Goal: Task Accomplishment & Management: Manage account settings

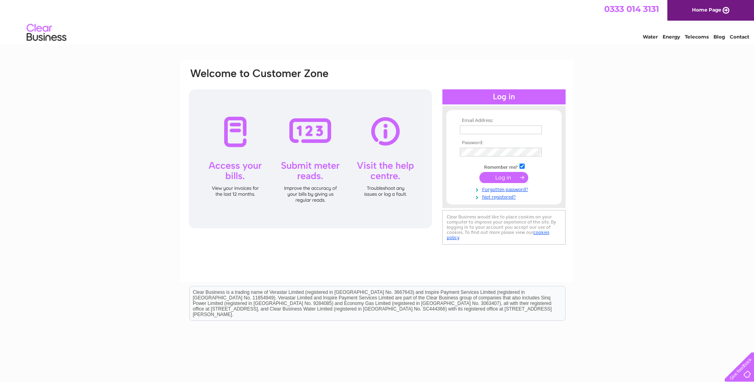
type input "klane@stewartwatson.co.uk"
click at [505, 177] on input "submit" at bounding box center [503, 177] width 49 height 11
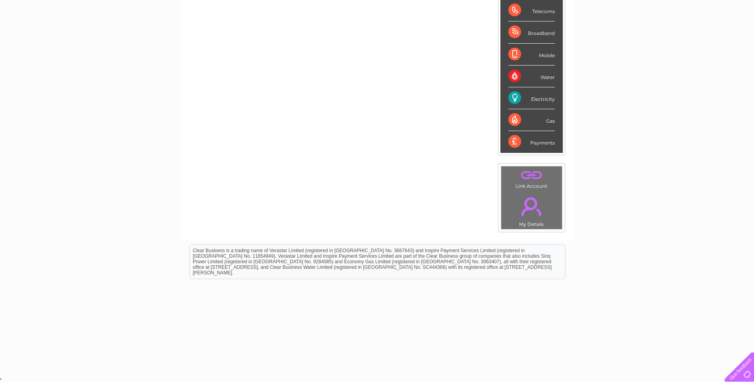
scroll to position [21, 0]
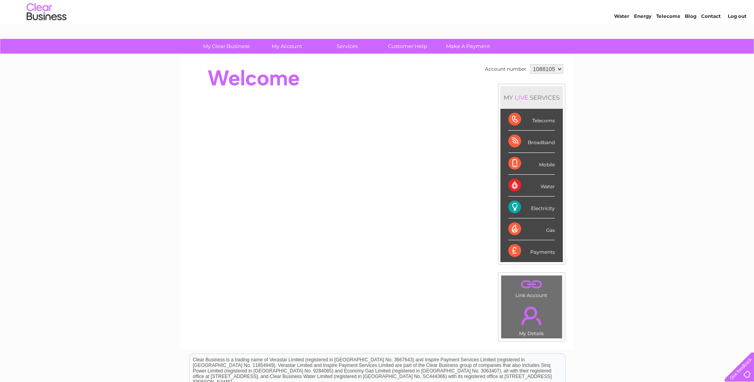
click at [537, 312] on link "." at bounding box center [531, 316] width 57 height 28
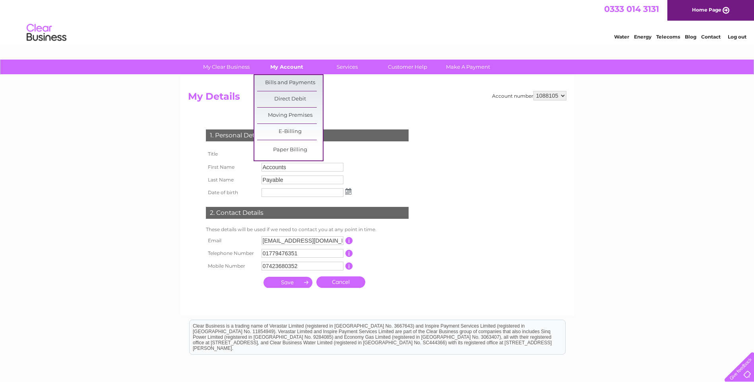
click at [297, 66] on link "My Account" at bounding box center [287, 67] width 66 height 15
click at [294, 79] on link "Bills and Payments" at bounding box center [290, 83] width 66 height 16
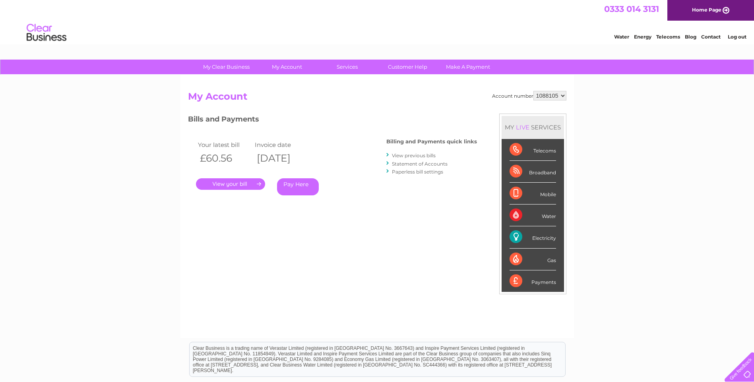
click at [232, 182] on link "." at bounding box center [230, 184] width 69 height 12
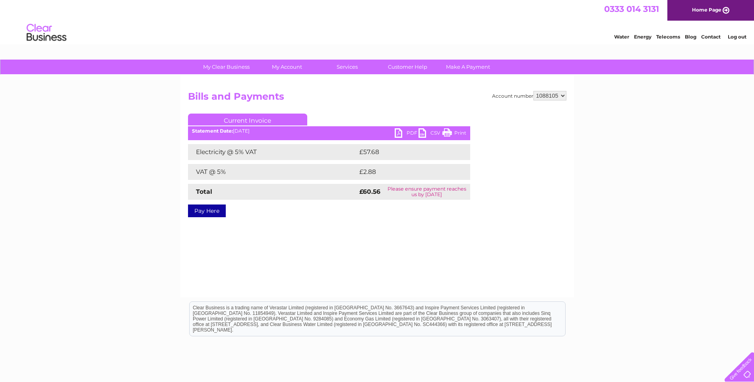
click at [214, 210] on link "Pay Here" at bounding box center [207, 211] width 38 height 13
click at [464, 204] on div "Pay Here" at bounding box center [329, 207] width 282 height 14
click at [404, 131] on link "PDF" at bounding box center [407, 134] width 24 height 12
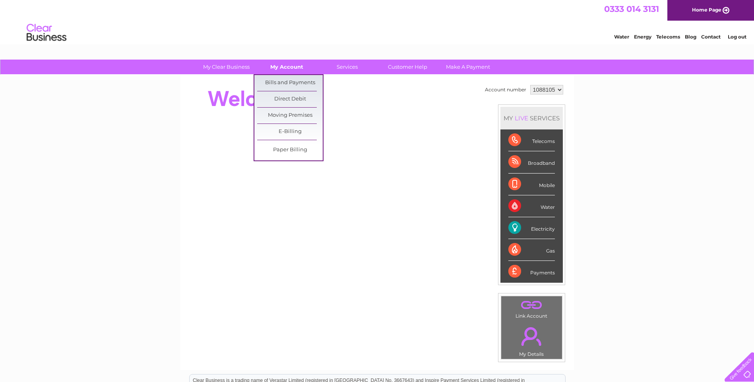
click at [294, 63] on link "My Account" at bounding box center [287, 67] width 66 height 15
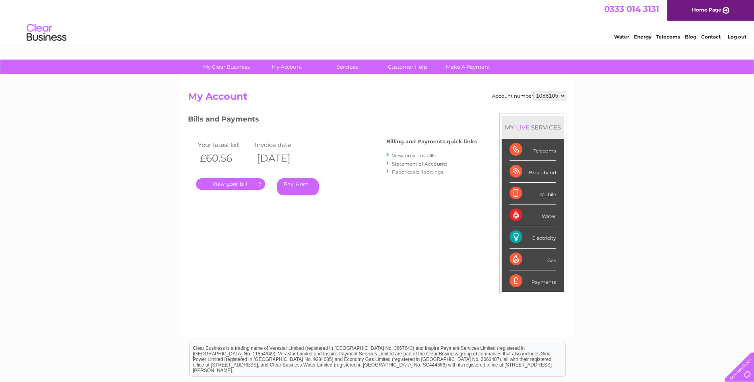
click at [413, 156] on link "View previous bills" at bounding box center [414, 156] width 44 height 6
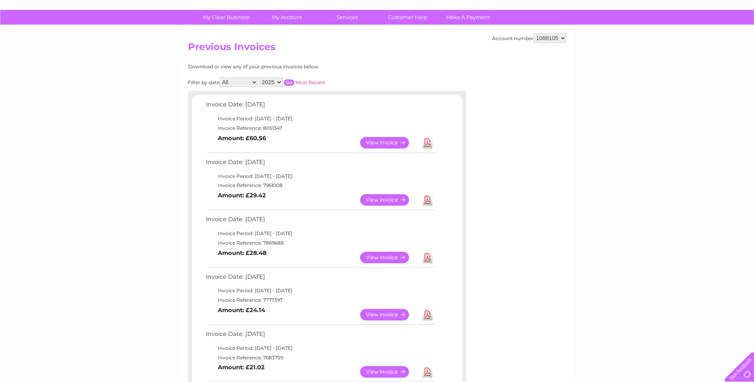
scroll to position [60, 0]
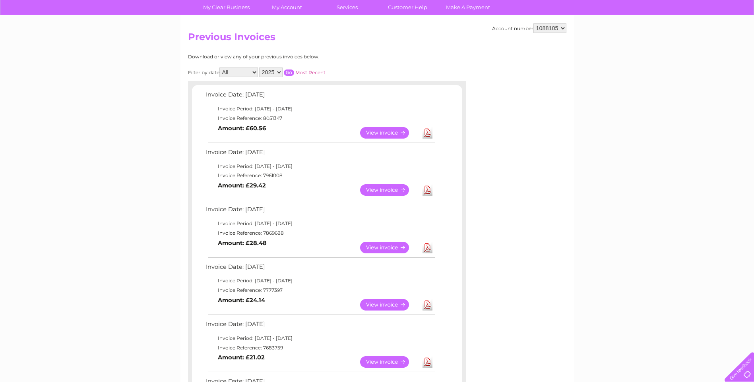
click at [402, 190] on link "View" at bounding box center [389, 190] width 58 height 12
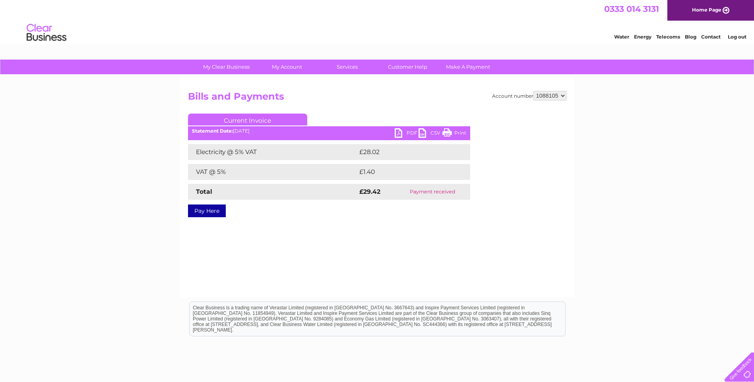
click at [410, 133] on link "PDF" at bounding box center [407, 134] width 24 height 12
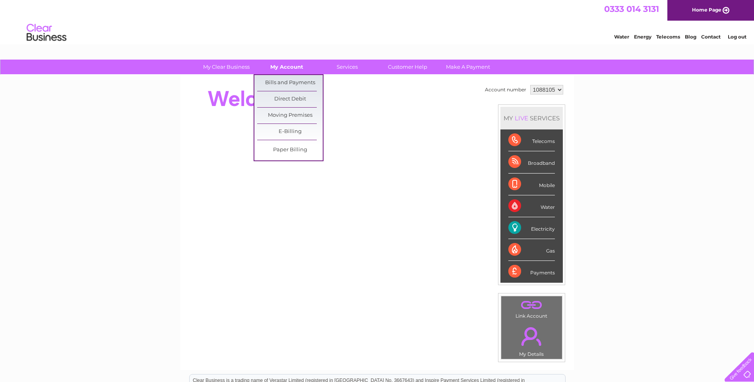
click at [287, 66] on link "My Account" at bounding box center [287, 67] width 66 height 15
click at [299, 83] on link "Bills and Payments" at bounding box center [290, 83] width 66 height 16
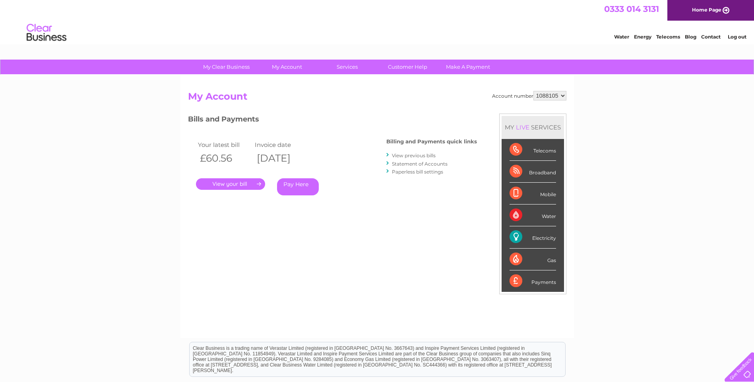
click at [416, 155] on link "View previous bills" at bounding box center [414, 156] width 44 height 6
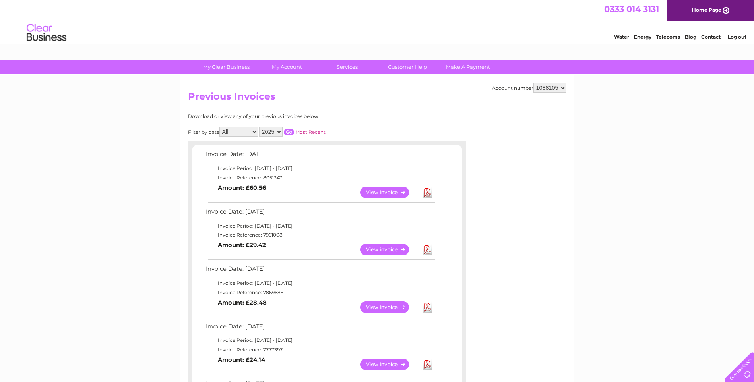
click at [403, 305] on link "View" at bounding box center [389, 308] width 58 height 12
